Goal: Task Accomplishment & Management: Use online tool/utility

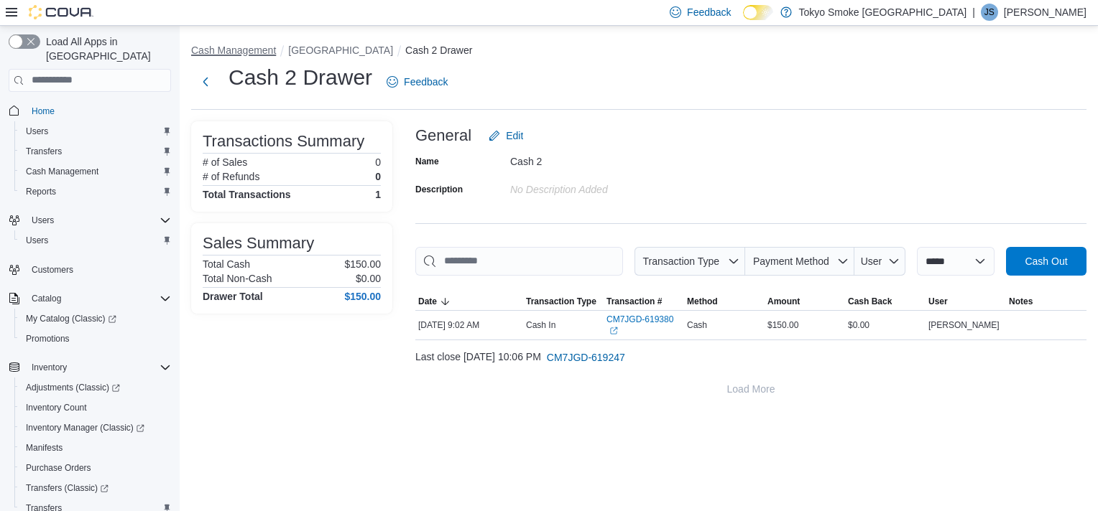
click at [256, 52] on button "Cash Management" at bounding box center [233, 50] width 85 height 11
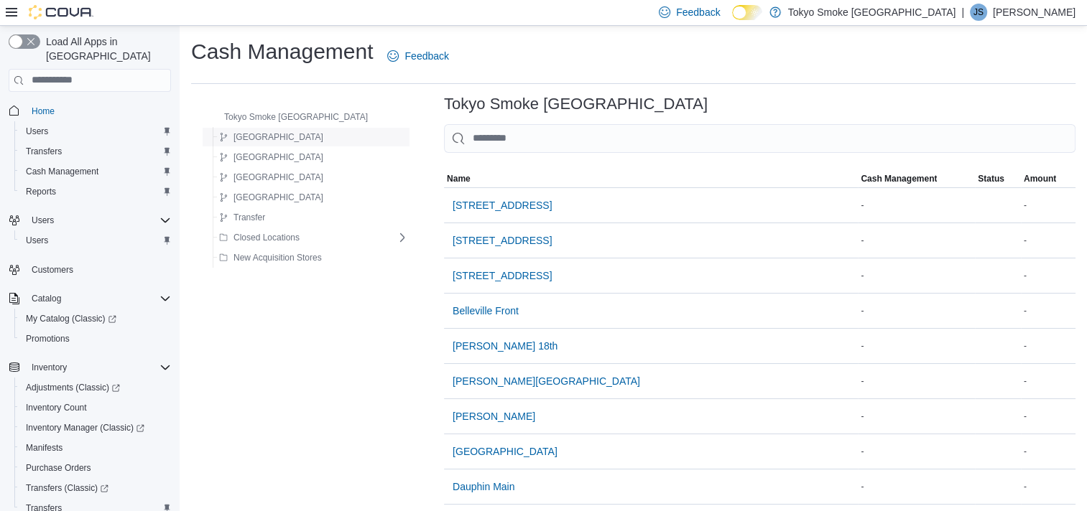
click at [259, 135] on span "[GEOGRAPHIC_DATA]" at bounding box center [278, 136] width 90 height 11
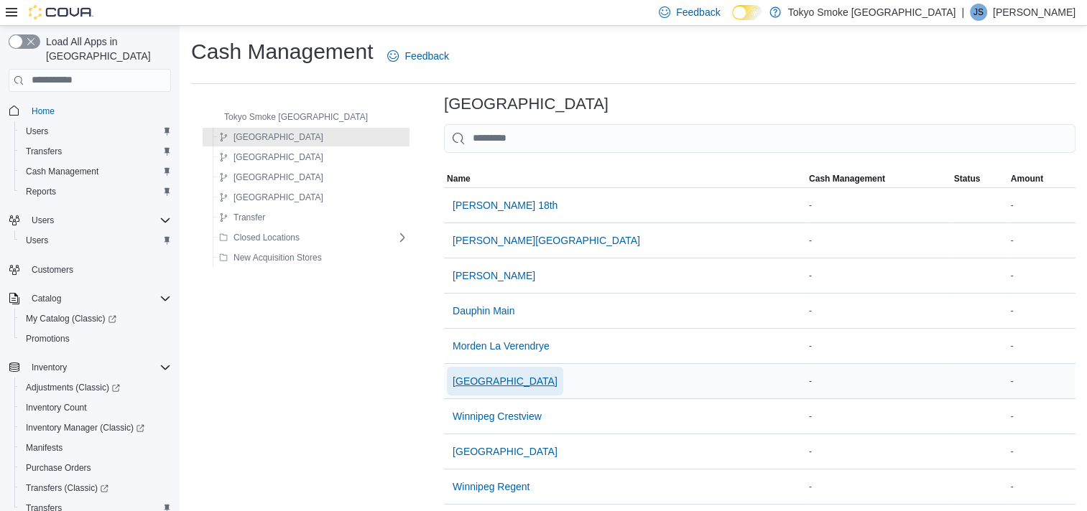
click at [462, 385] on span "[GEOGRAPHIC_DATA]" at bounding box center [505, 381] width 105 height 14
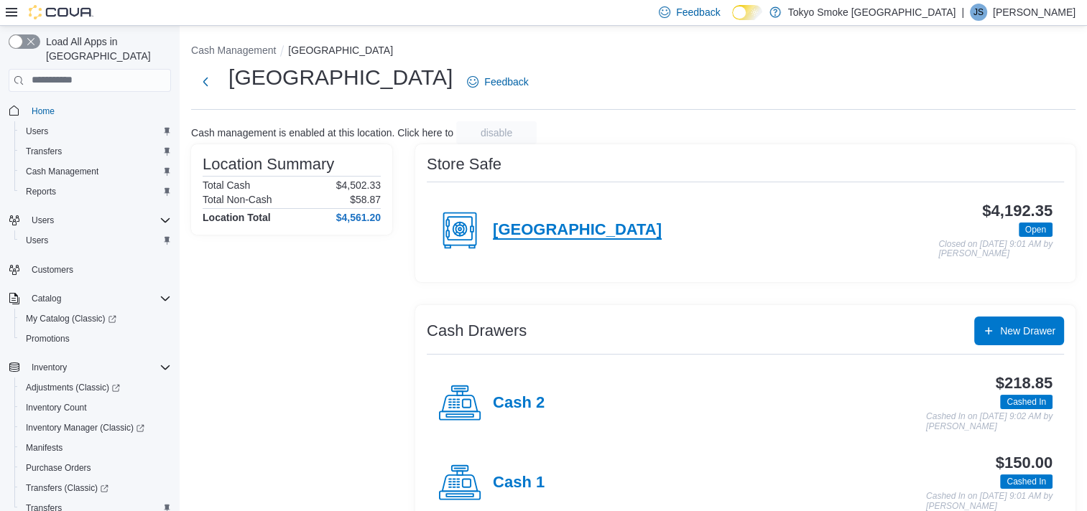
click at [566, 228] on h4 "[GEOGRAPHIC_DATA]" at bounding box center [577, 230] width 169 height 19
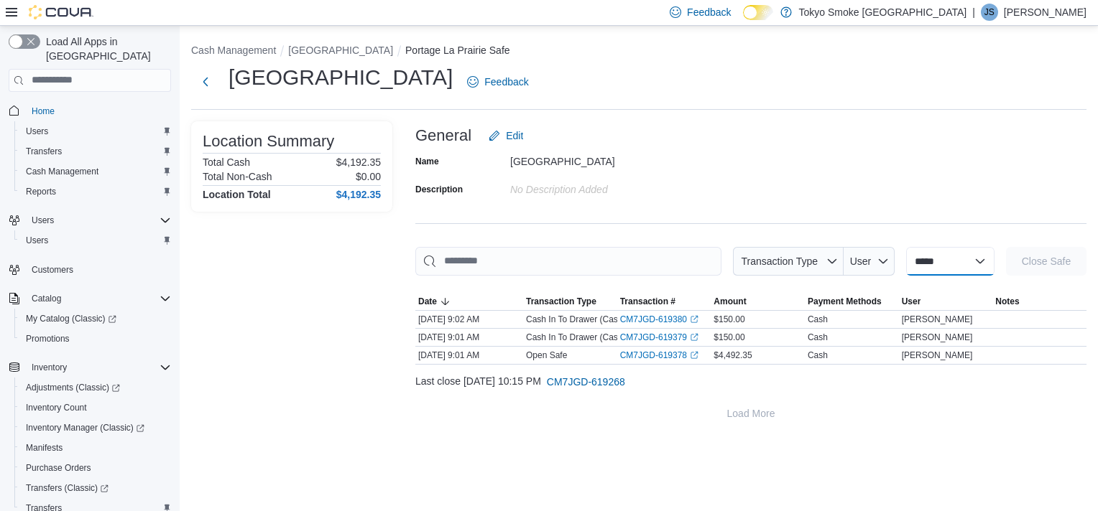
click at [980, 263] on select "**********" at bounding box center [950, 261] width 88 height 29
select select "**********"
click at [906, 247] on select "**********" at bounding box center [950, 261] width 88 height 29
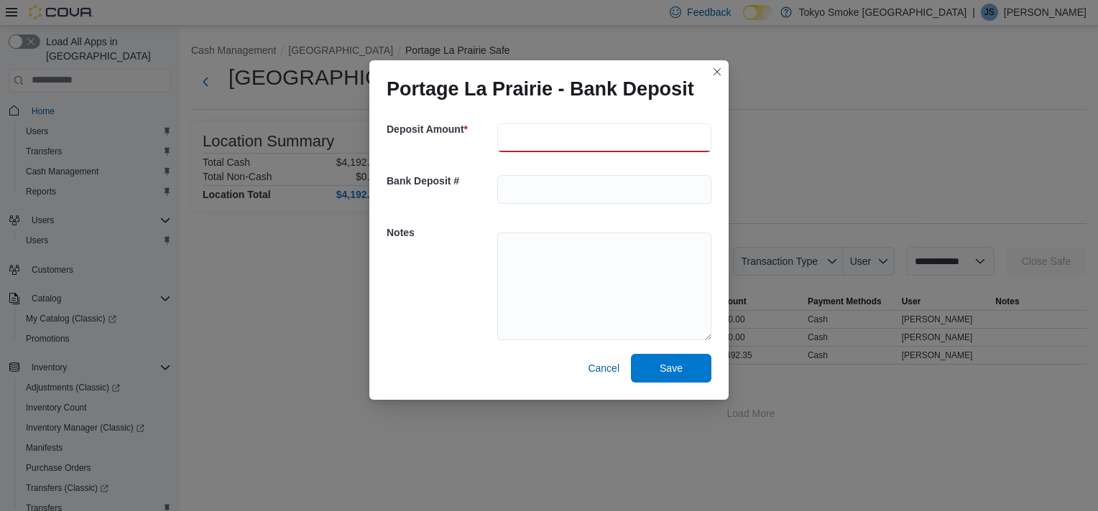
click at [516, 129] on input "number" at bounding box center [604, 138] width 214 height 29
type input "*******"
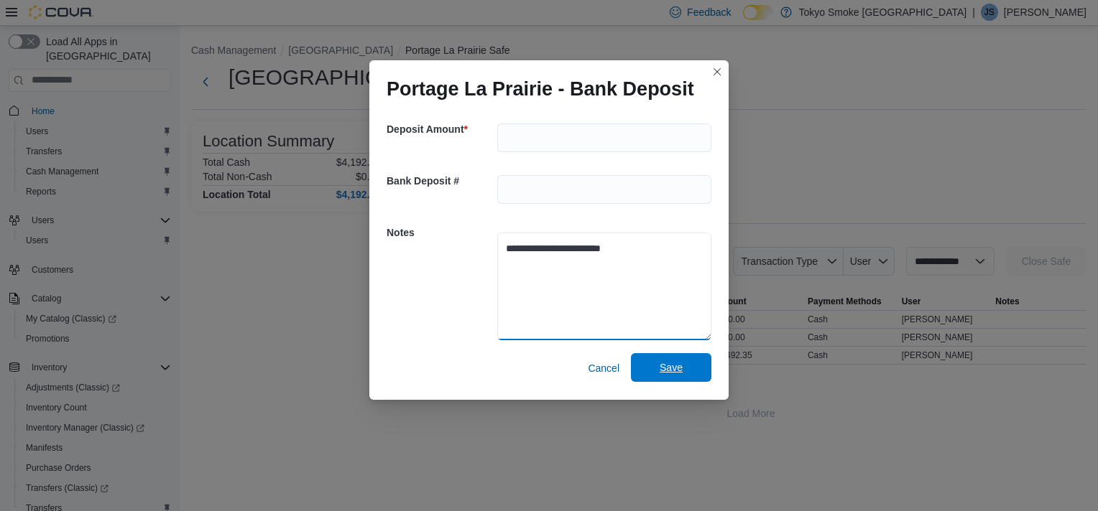
type textarea "**********"
click at [673, 364] on span "Save" at bounding box center [670, 368] width 23 height 14
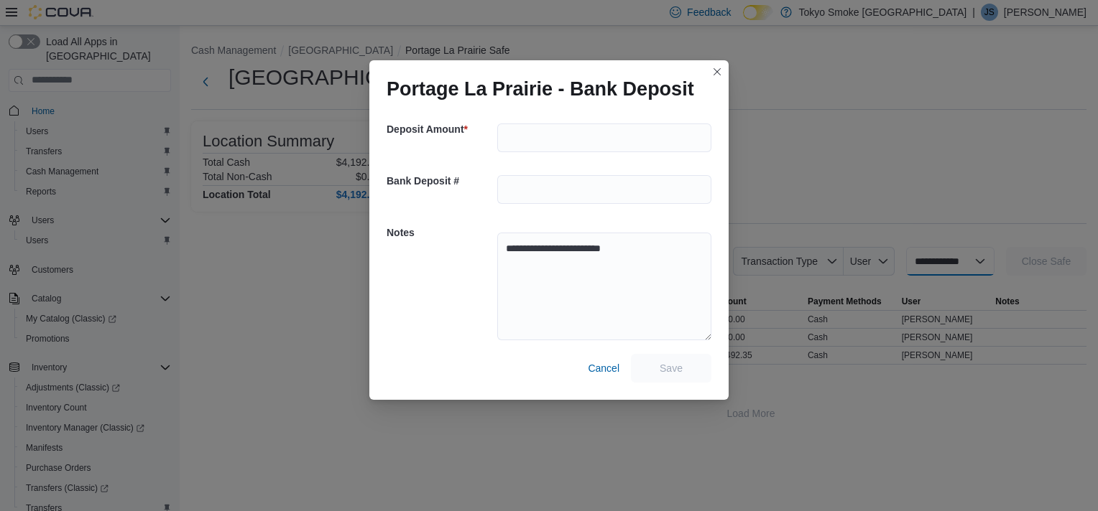
select select
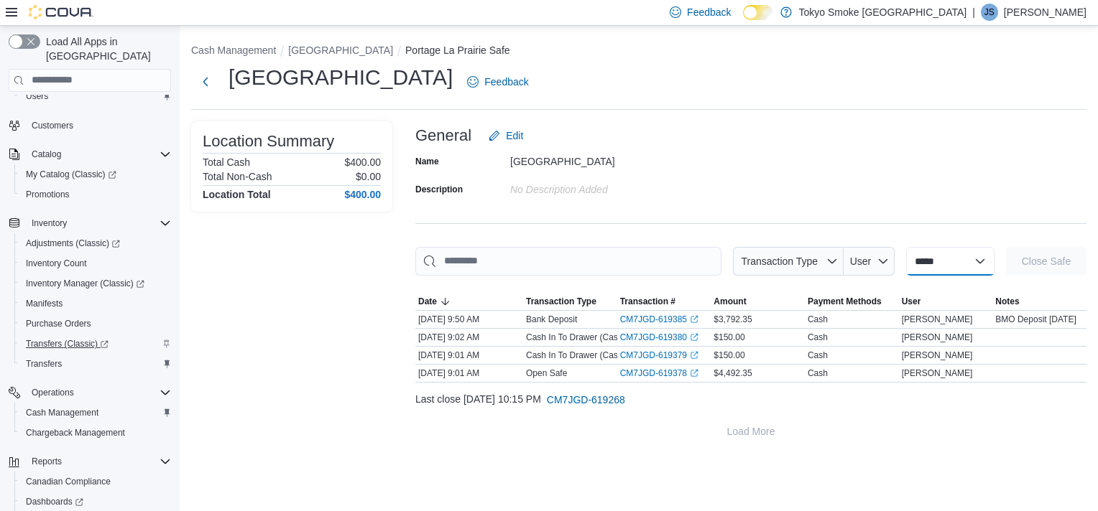
scroll to position [213, 0]
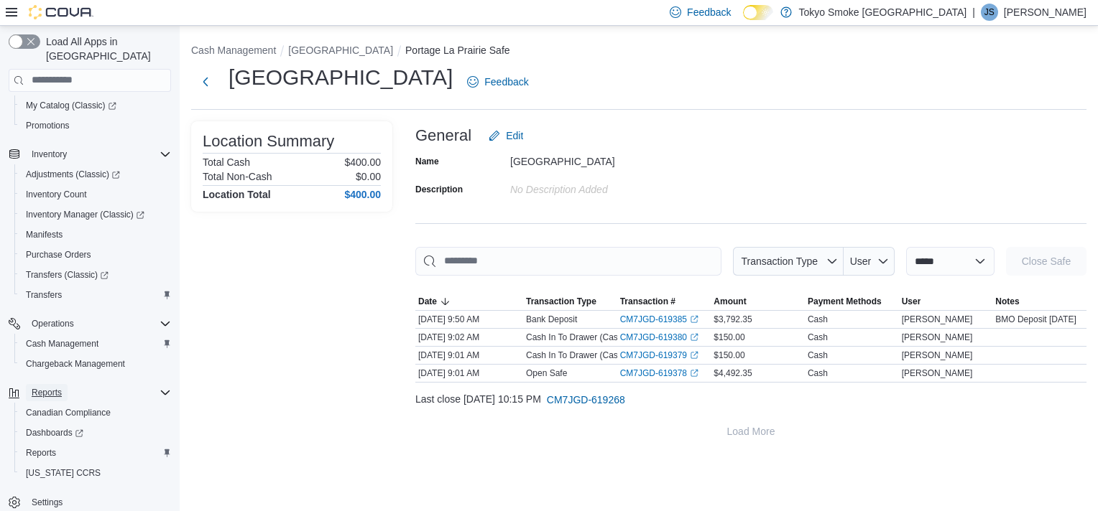
click at [51, 387] on span "Reports" at bounding box center [47, 392] width 30 height 11
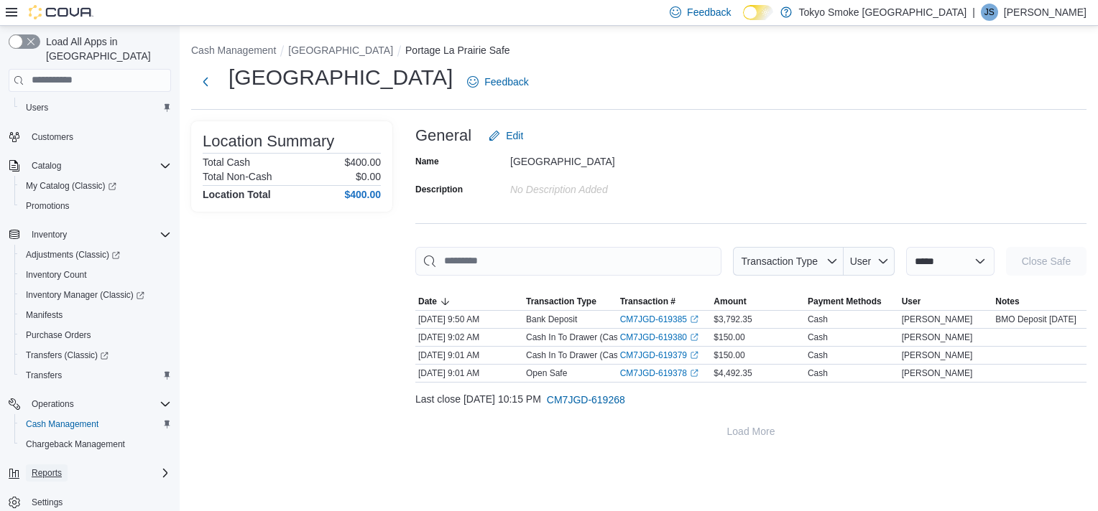
click at [49, 468] on span "Reports" at bounding box center [47, 473] width 30 height 11
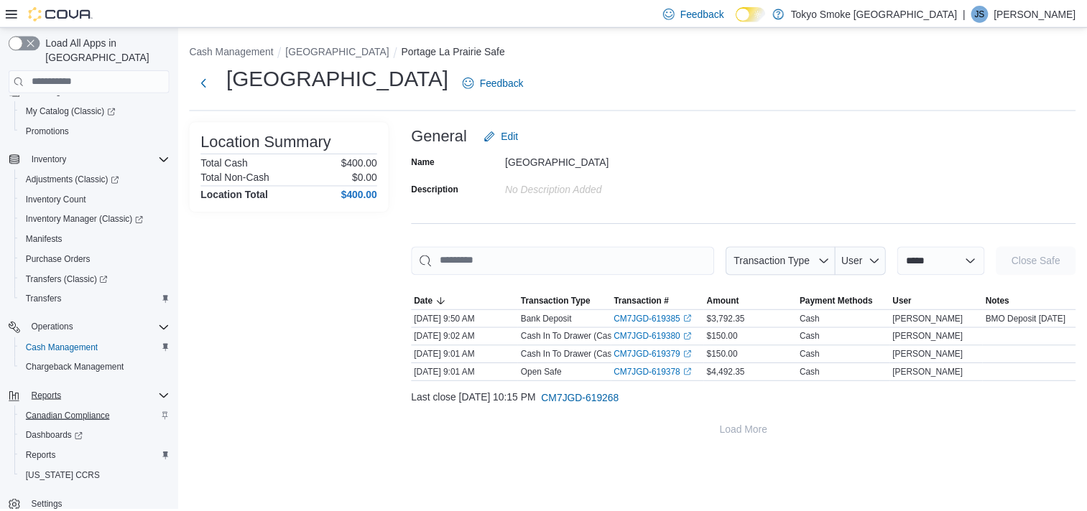
scroll to position [213, 0]
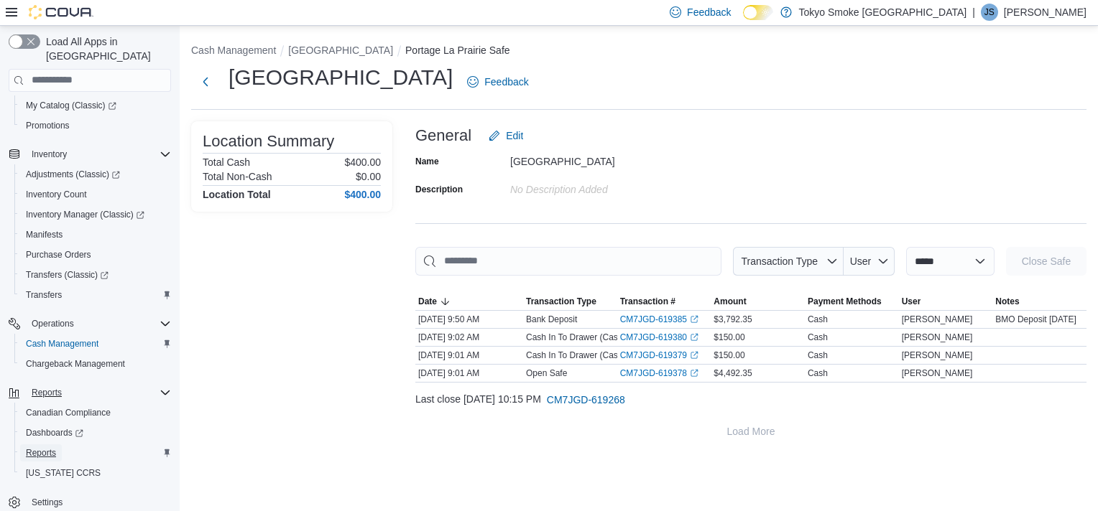
click at [37, 448] on span "Reports" at bounding box center [41, 453] width 30 height 11
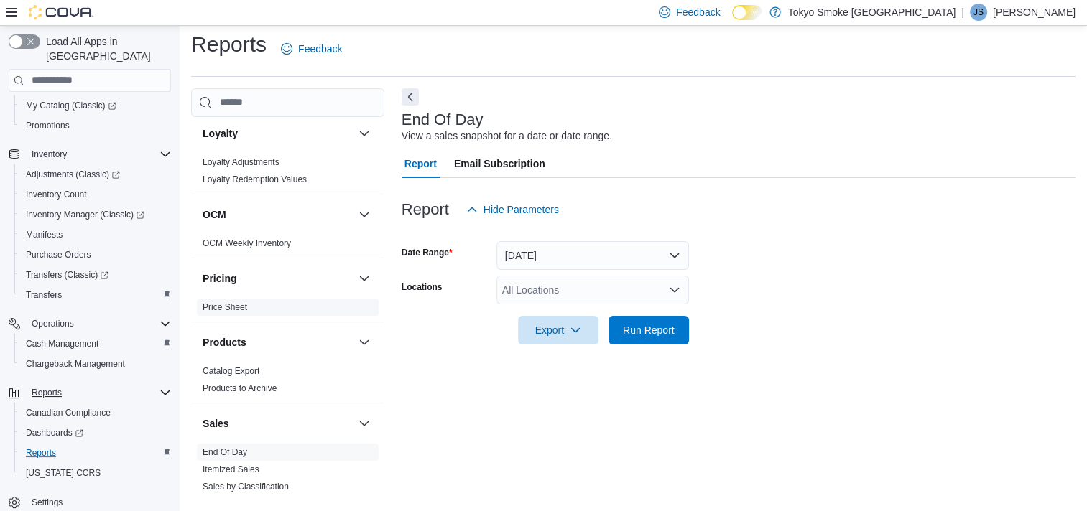
scroll to position [862, 0]
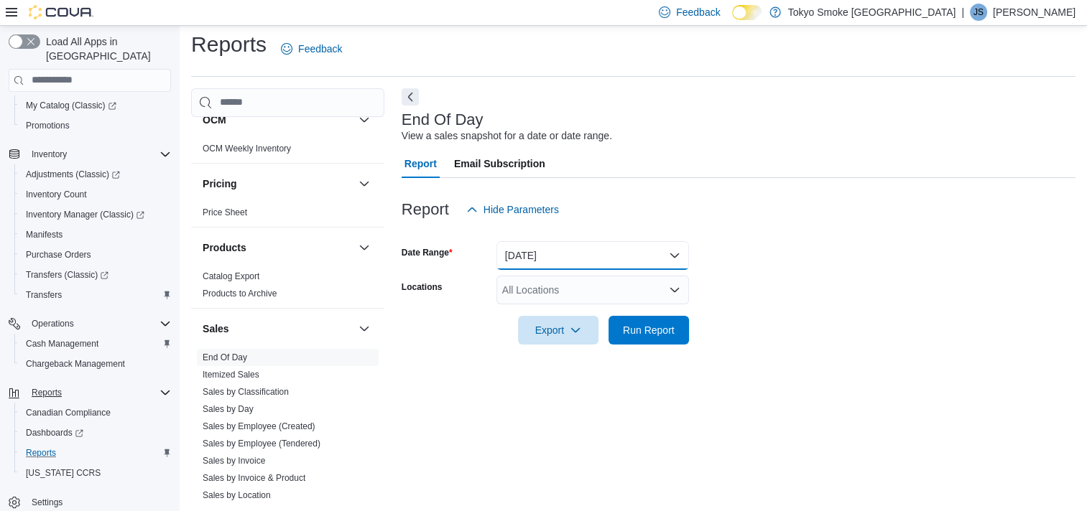
click at [669, 253] on button "[DATE]" at bounding box center [592, 255] width 193 height 29
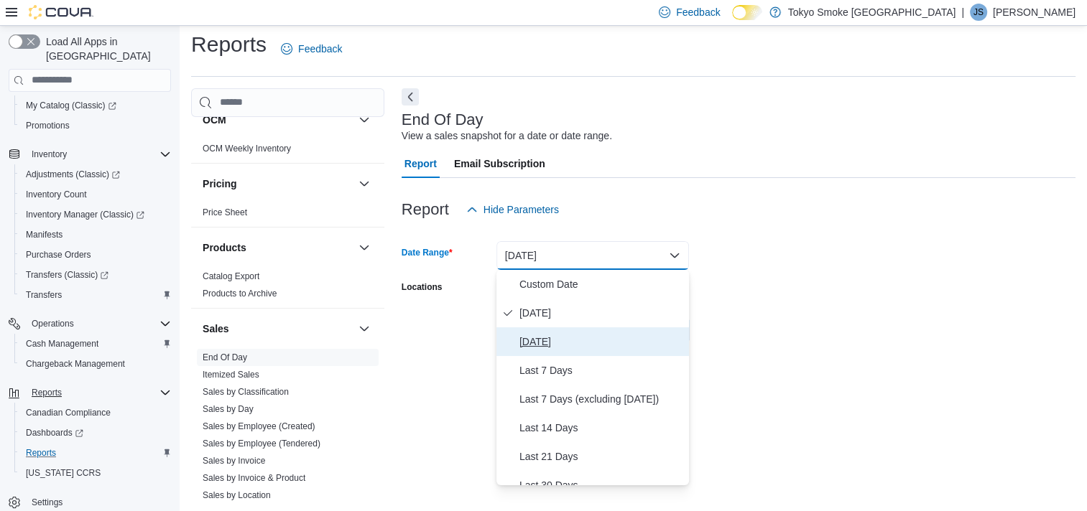
click at [535, 342] on span "[DATE]" at bounding box center [601, 341] width 164 height 17
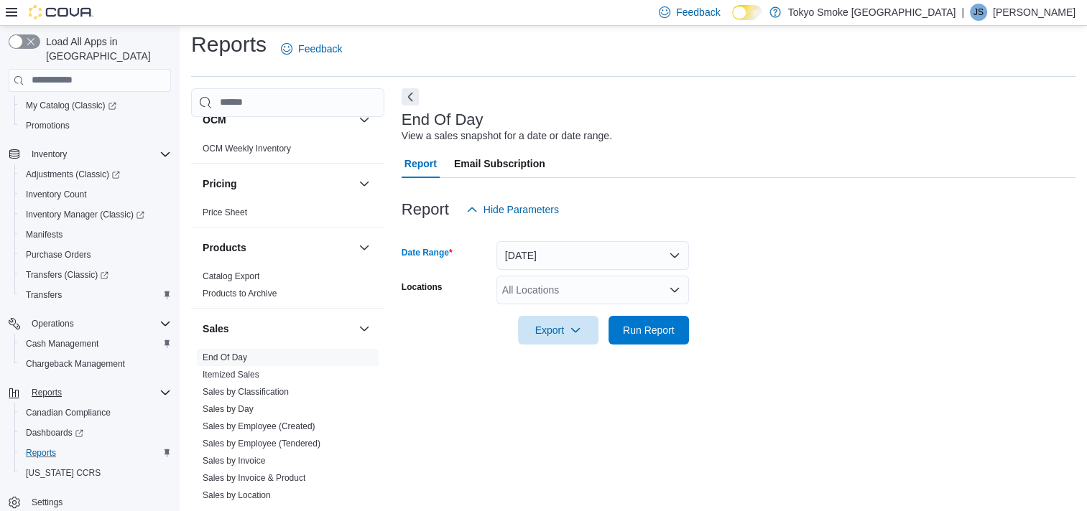
click at [732, 333] on form "Date Range [DATE] Locations All Locations Export Run Report" at bounding box center [739, 284] width 674 height 121
click at [674, 288] on icon "Open list of options" at bounding box center [674, 289] width 11 height 11
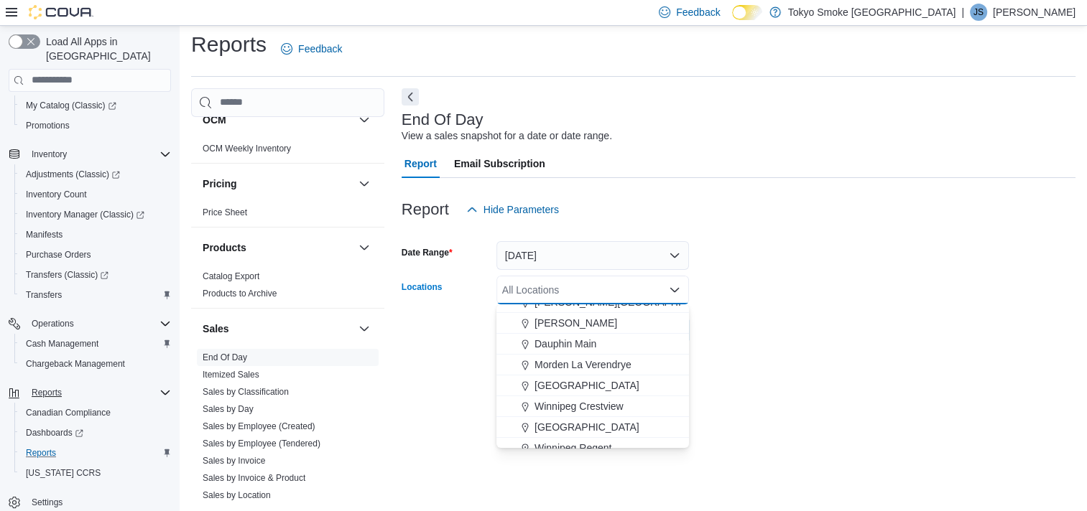
scroll to position [144, 0]
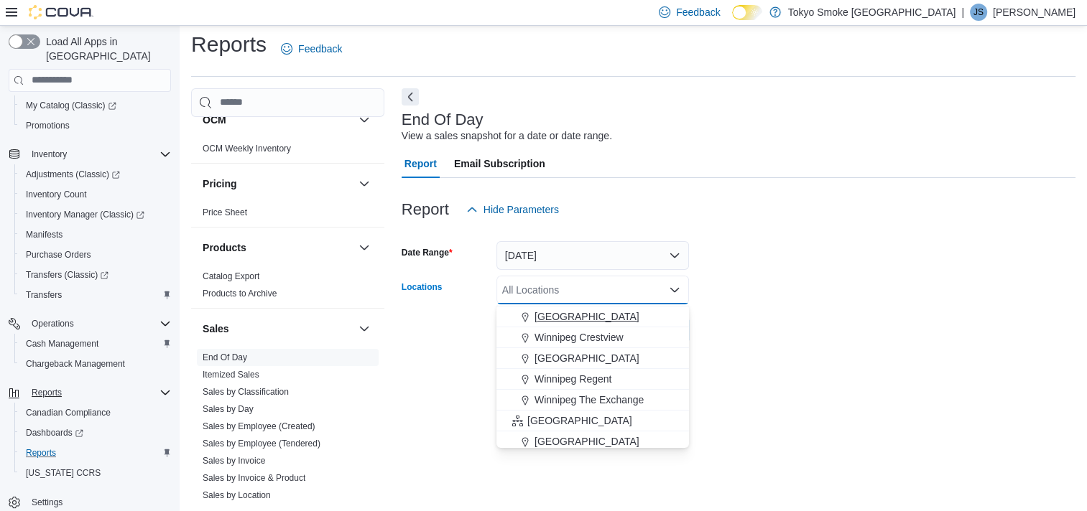
click at [580, 323] on span "[GEOGRAPHIC_DATA]" at bounding box center [586, 317] width 105 height 14
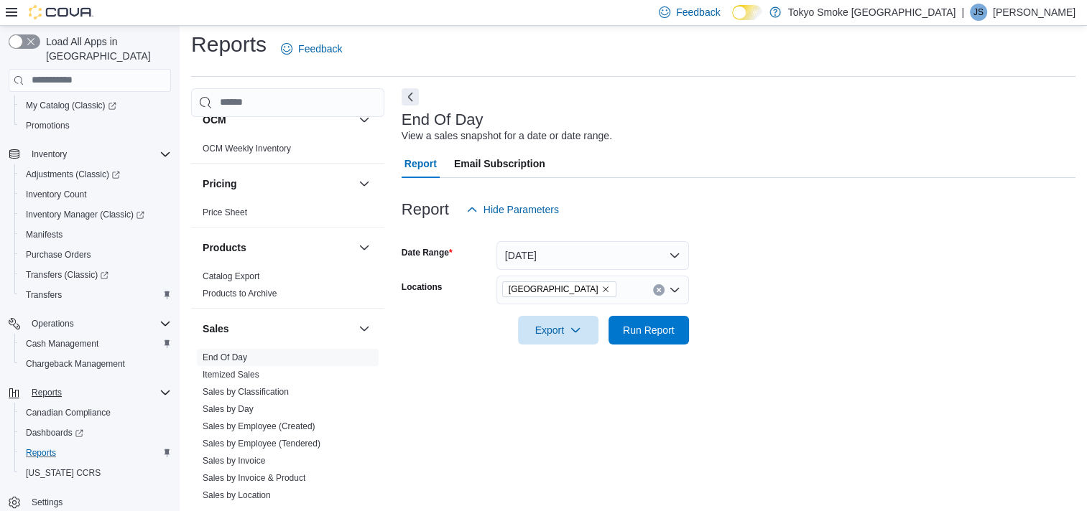
click at [868, 330] on form "Date Range [DATE] Locations [GEOGRAPHIC_DATA] Export Run Report" at bounding box center [739, 284] width 674 height 121
click at [672, 330] on span "Run Report" at bounding box center [649, 330] width 52 height 14
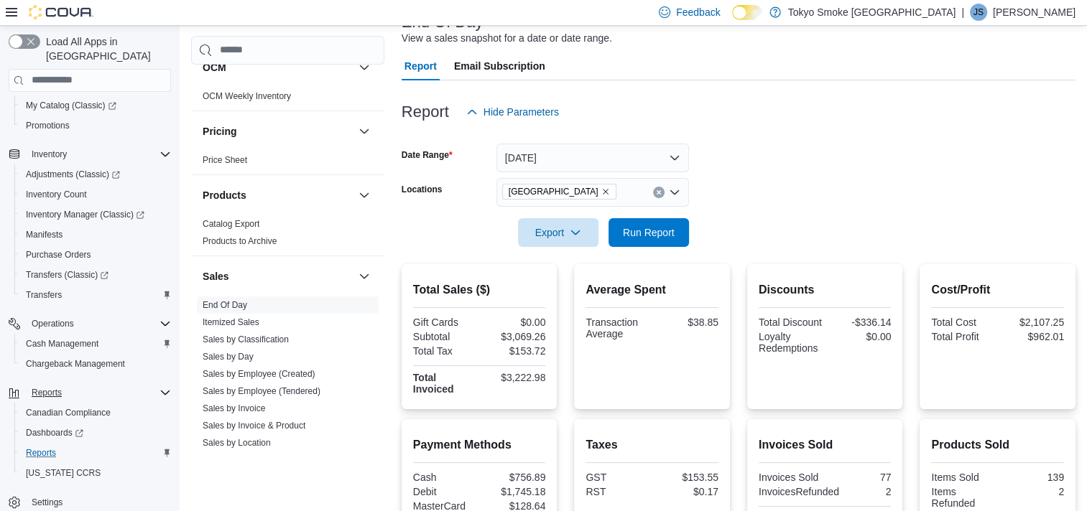
scroll to position [223, 0]
